Goal: Task Accomplishment & Management: Use online tool/utility

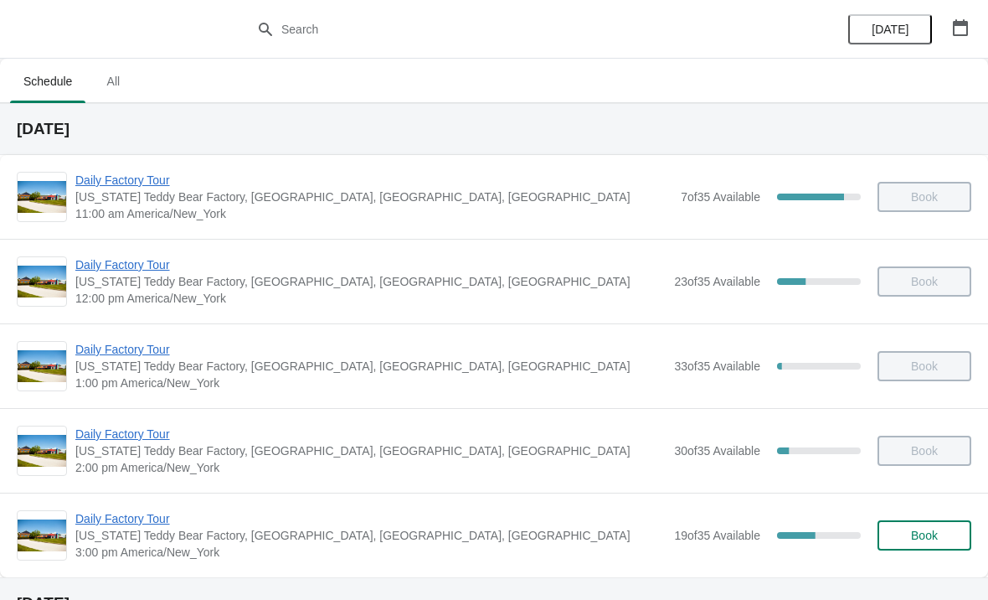
click at [167, 522] on span "Daily Factory Tour" at bounding box center [370, 518] width 591 height 17
click at [169, 525] on span "Daily Factory Tour" at bounding box center [370, 518] width 591 height 17
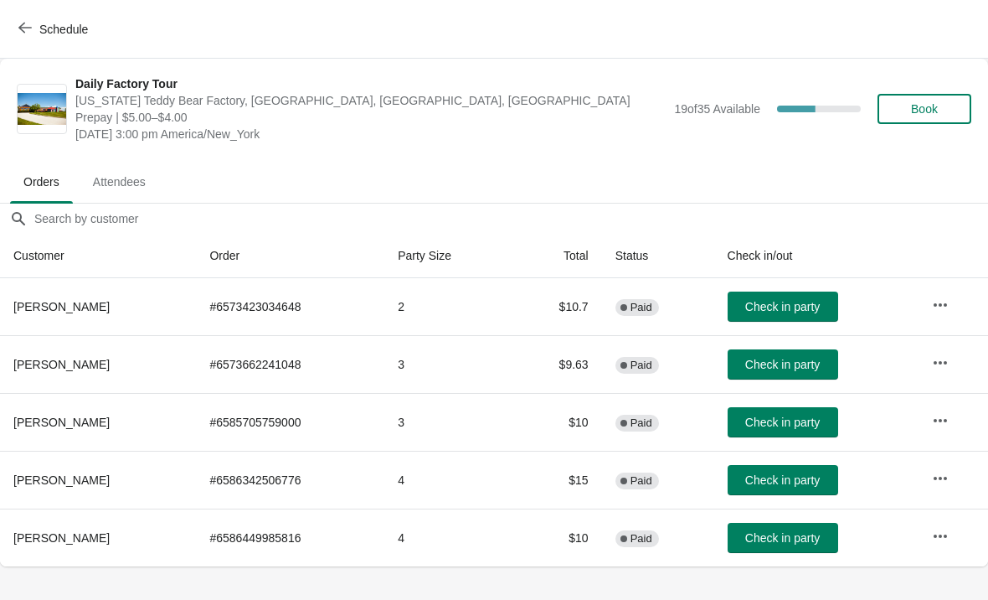
click at [787, 430] on button "Check in party" at bounding box center [783, 422] width 111 height 30
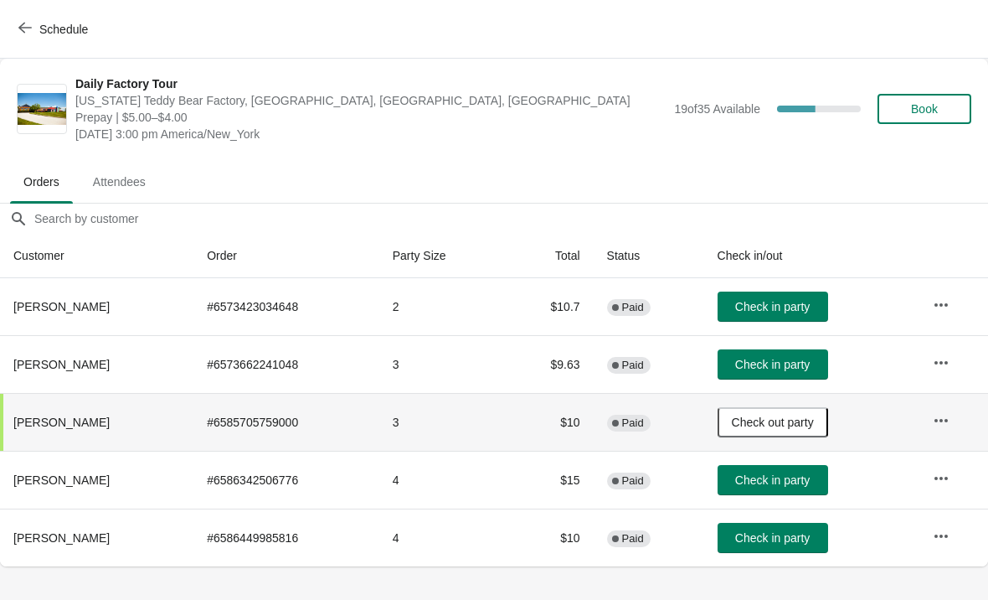
click at [812, 318] on button "Check in party" at bounding box center [773, 307] width 111 height 30
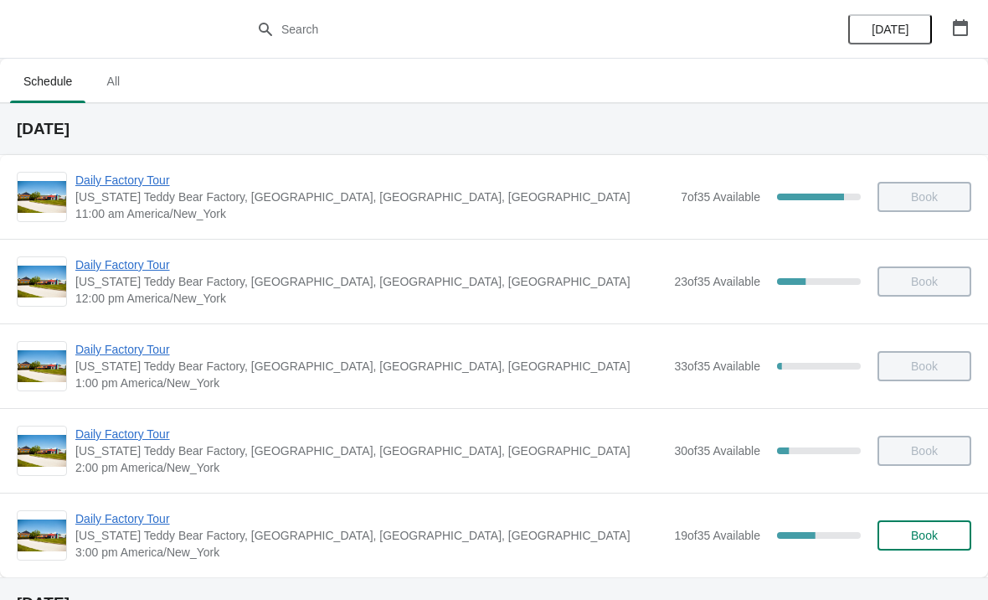
click at [129, 524] on span "Daily Factory Tour" at bounding box center [370, 518] width 591 height 17
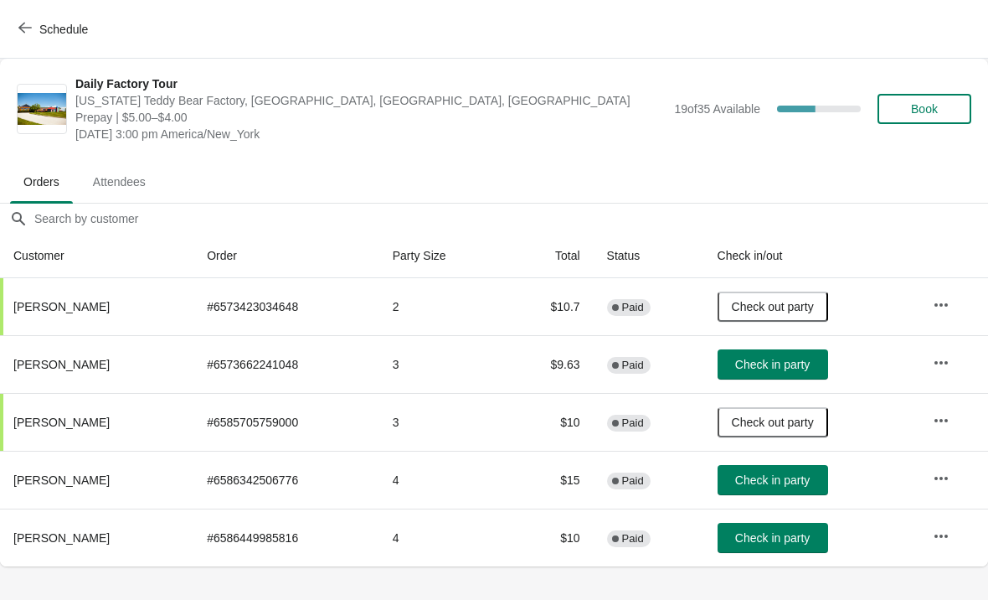
click at [801, 481] on span "Check in party" at bounding box center [772, 479] width 75 height 13
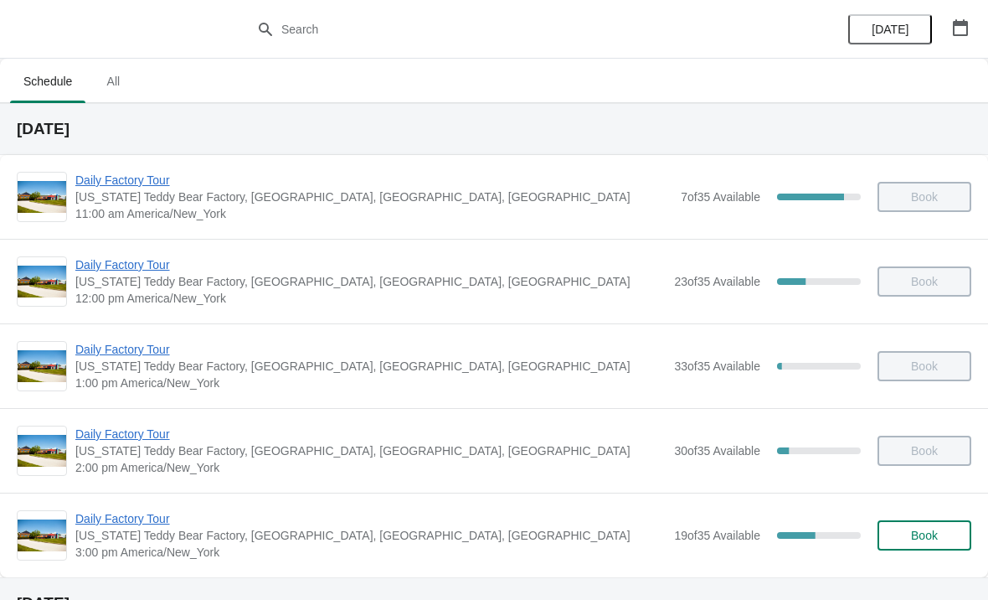
click at [160, 521] on span "Daily Factory Tour" at bounding box center [370, 518] width 591 height 17
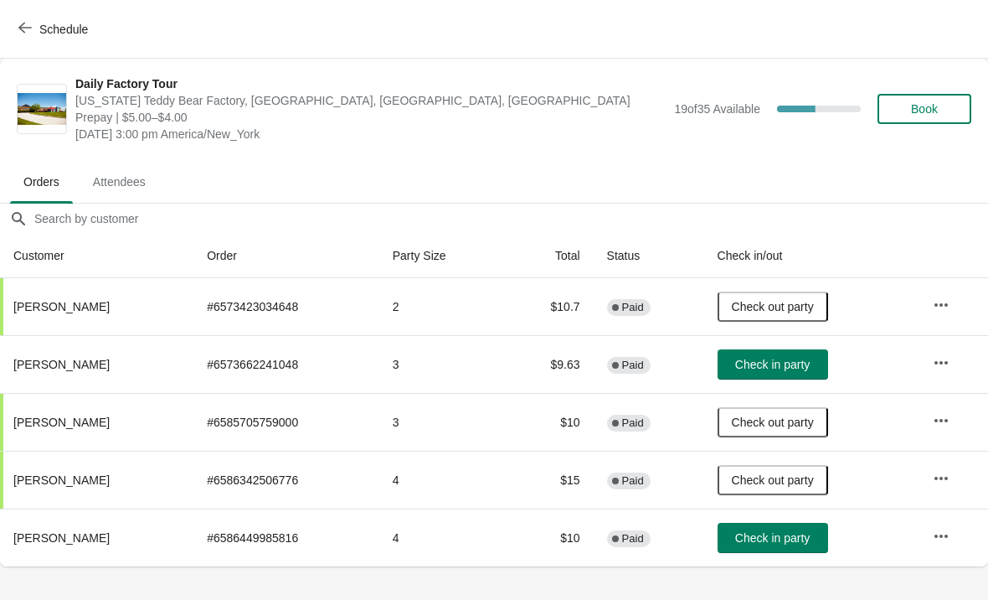
click at [784, 550] on button "Check in party" at bounding box center [773, 538] width 111 height 30
